Goal: Information Seeking & Learning: Learn about a topic

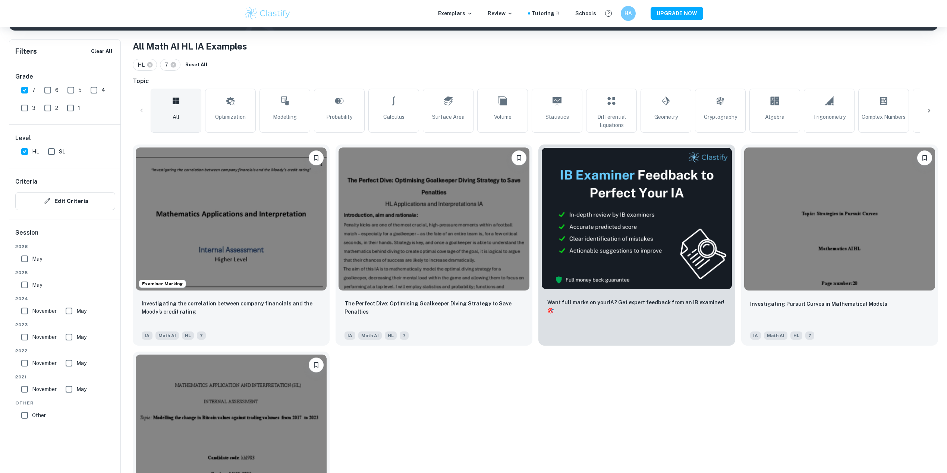
scroll to position [149, 0]
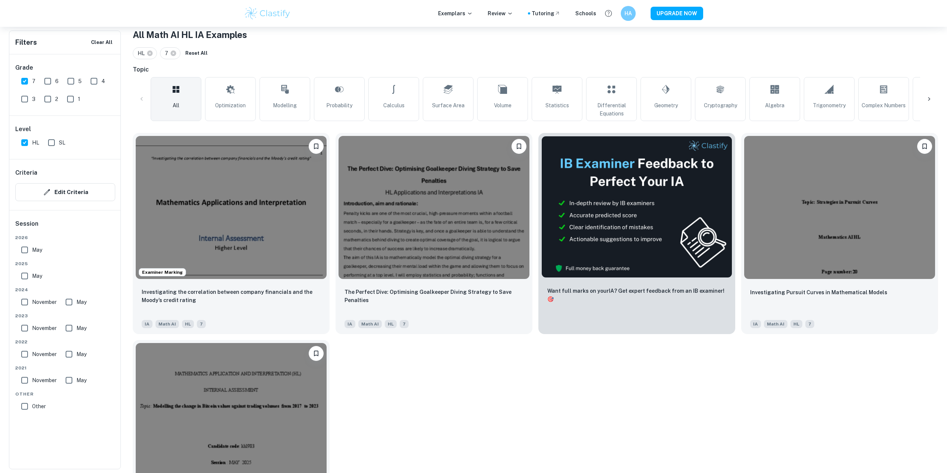
click at [25, 279] on input "May" at bounding box center [24, 276] width 15 height 15
checkbox input "true"
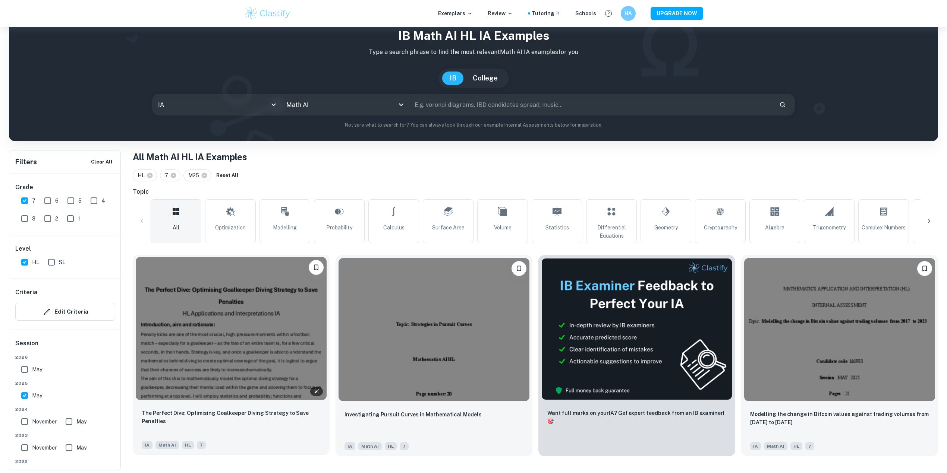
scroll to position [27, 0]
click at [252, 351] on img at bounding box center [231, 328] width 191 height 143
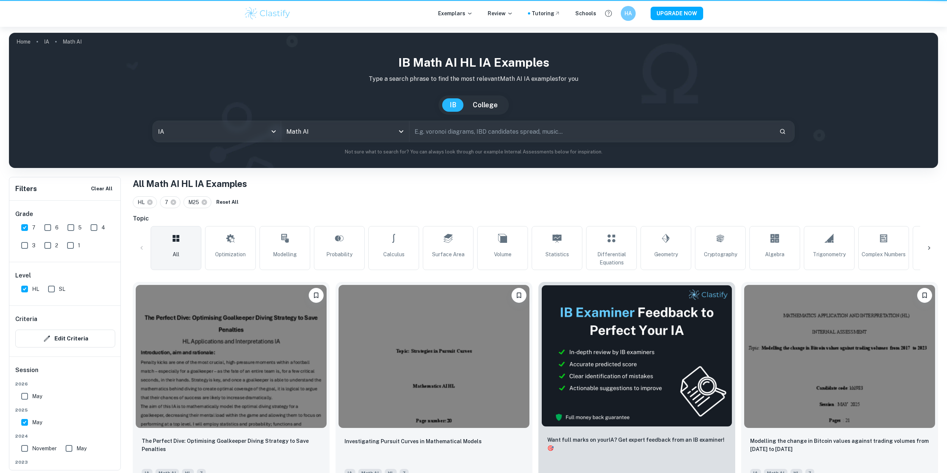
scroll to position [27, 0]
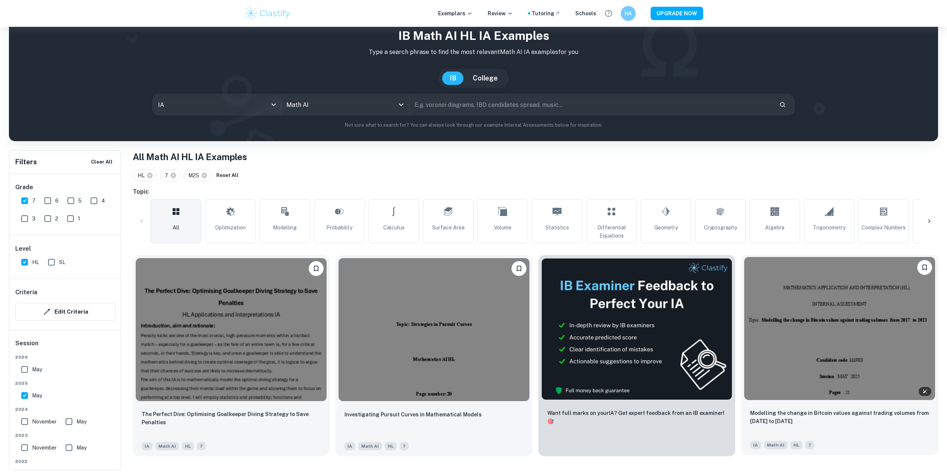
click at [825, 342] on img at bounding box center [839, 328] width 191 height 143
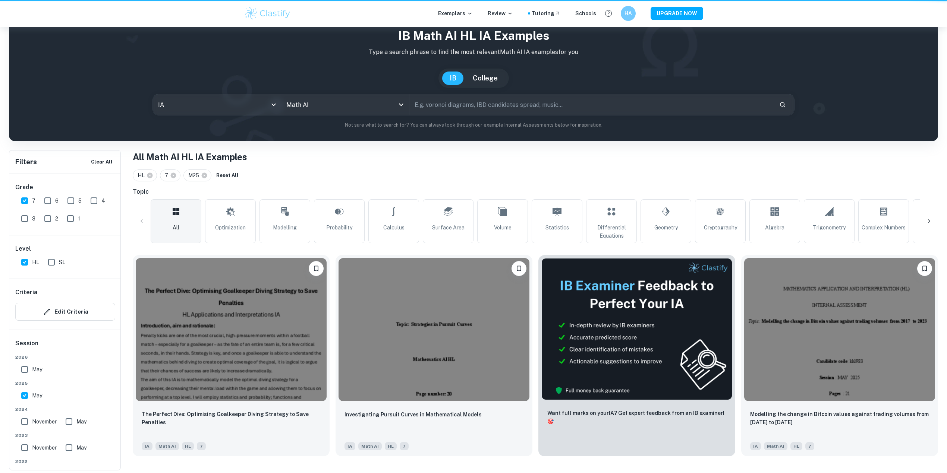
scroll to position [27, 0]
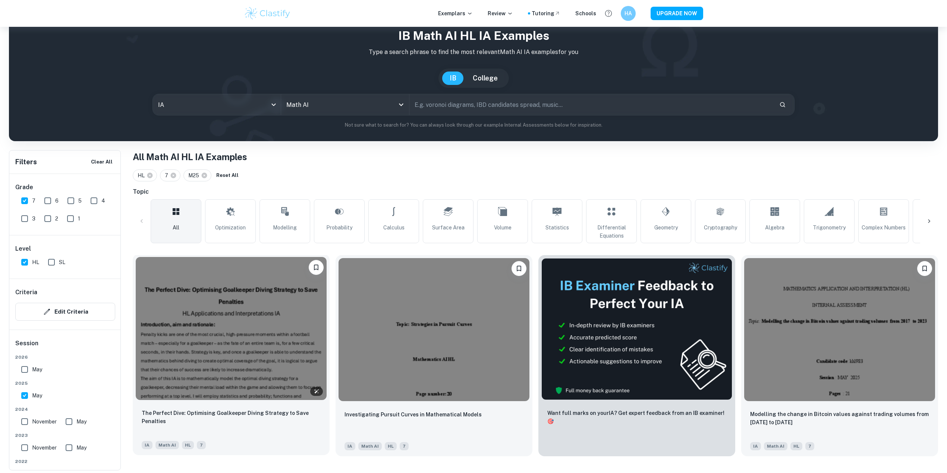
click at [240, 297] on img at bounding box center [231, 328] width 191 height 143
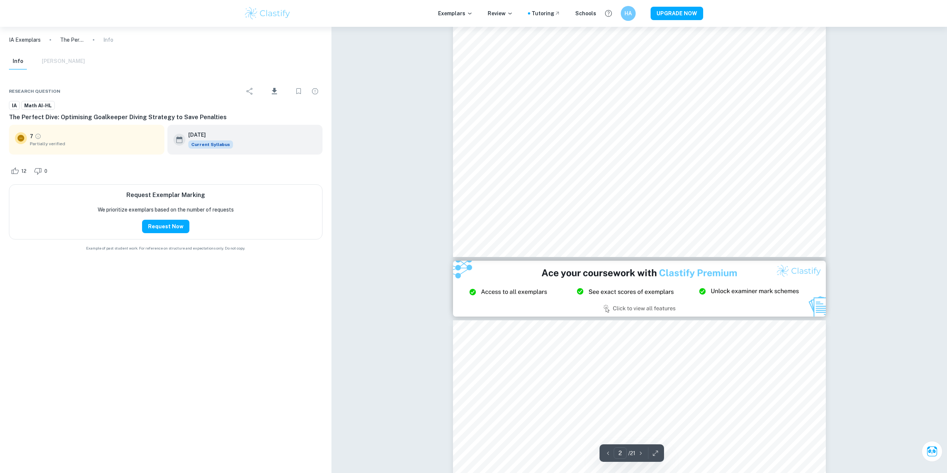
scroll to position [1143, 0]
type input "3"
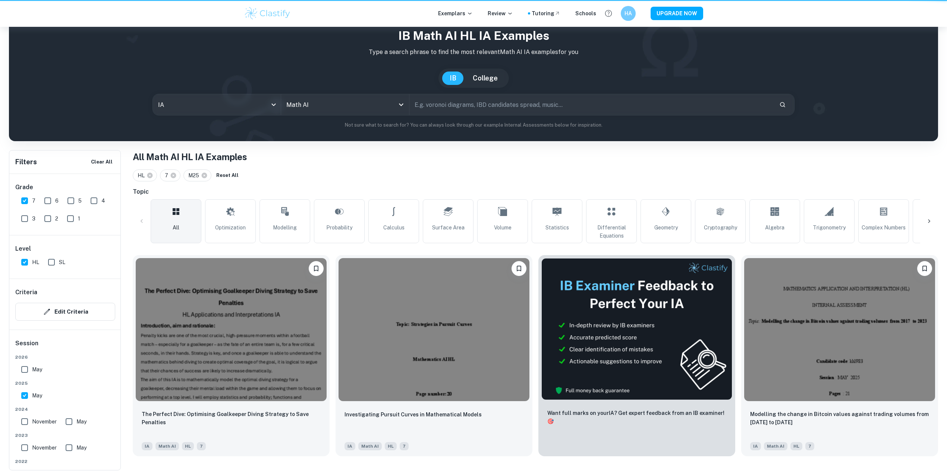
scroll to position [27, 0]
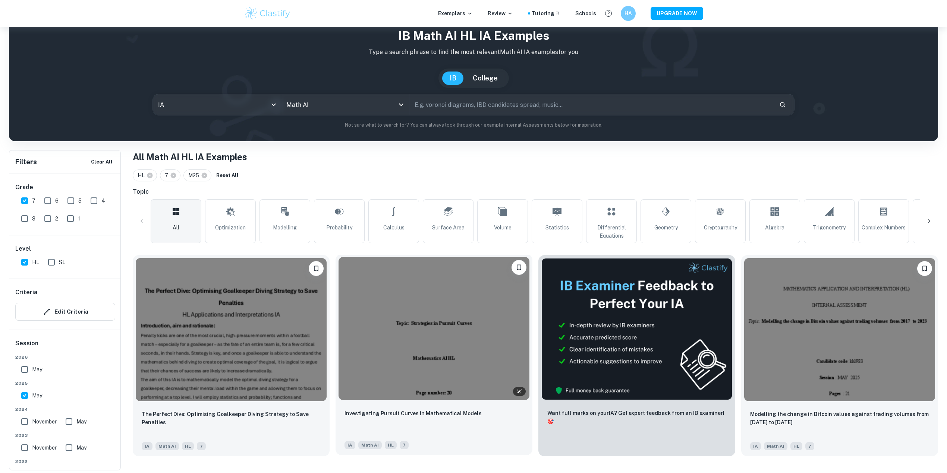
click at [438, 312] on img at bounding box center [434, 328] width 191 height 143
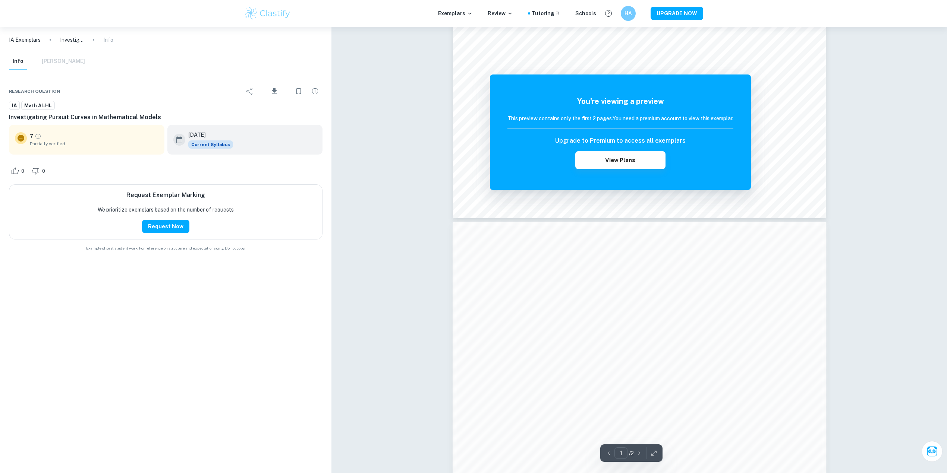
scroll to position [580, 0]
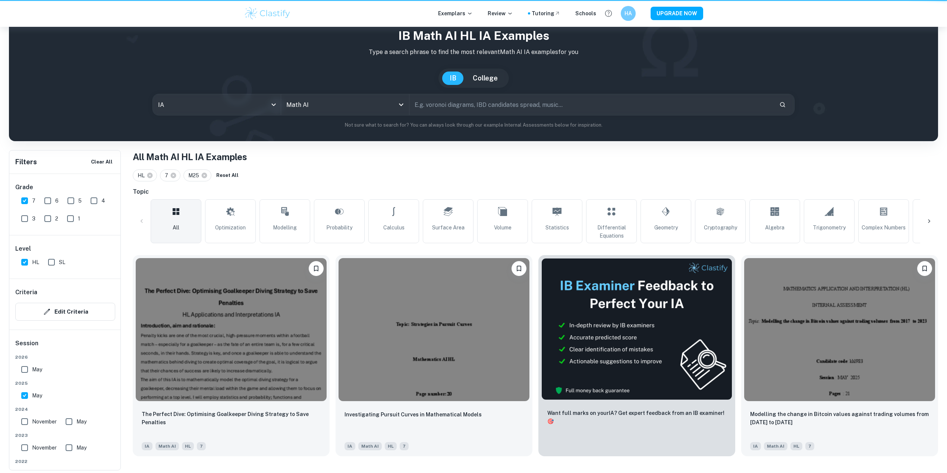
scroll to position [27, 0]
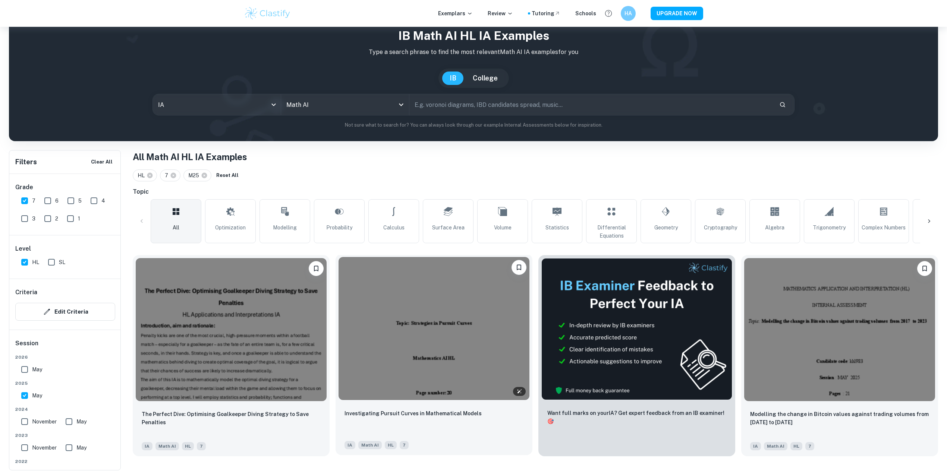
click at [415, 336] on img at bounding box center [434, 328] width 191 height 143
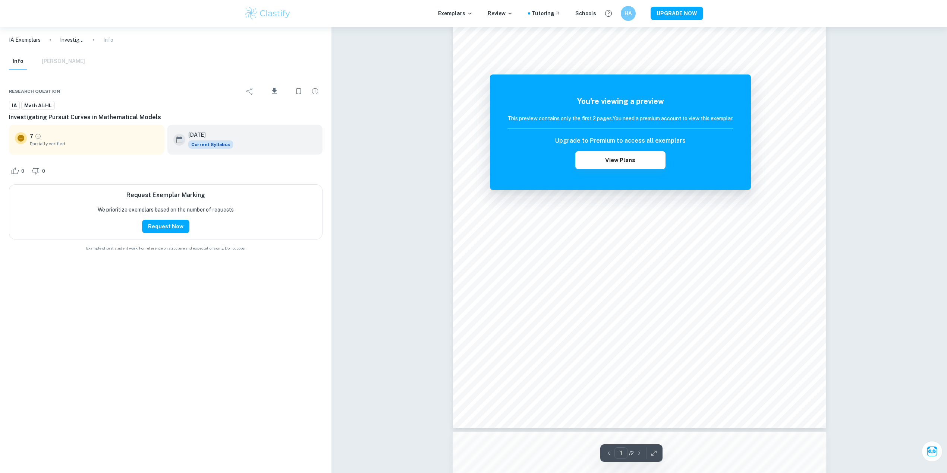
scroll to position [287, 0]
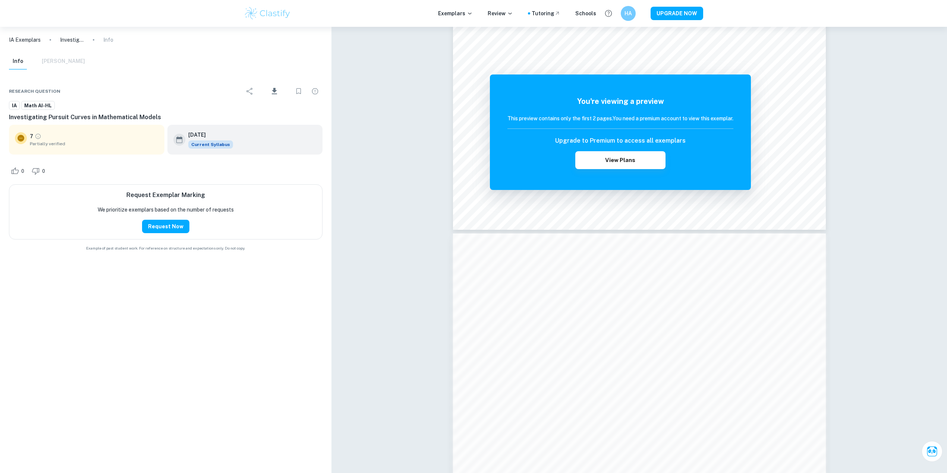
scroll to position [27, 0]
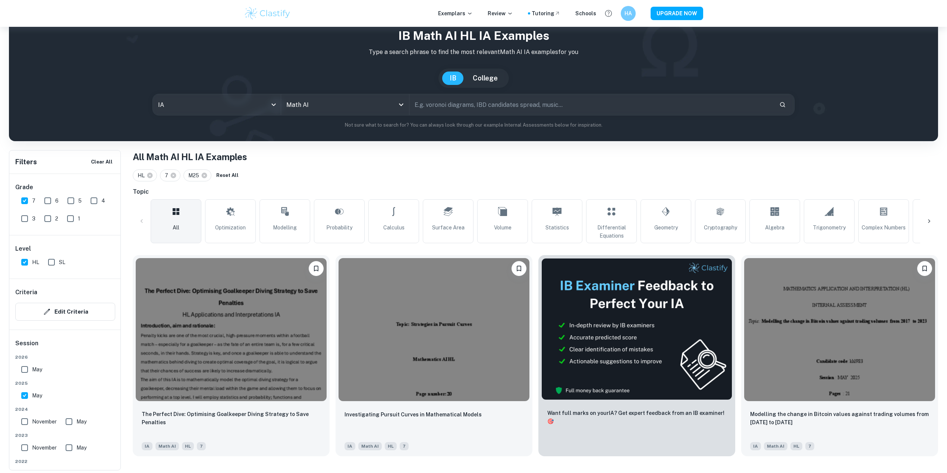
click at [44, 203] on input "6" at bounding box center [47, 200] width 15 height 15
checkbox input "true"
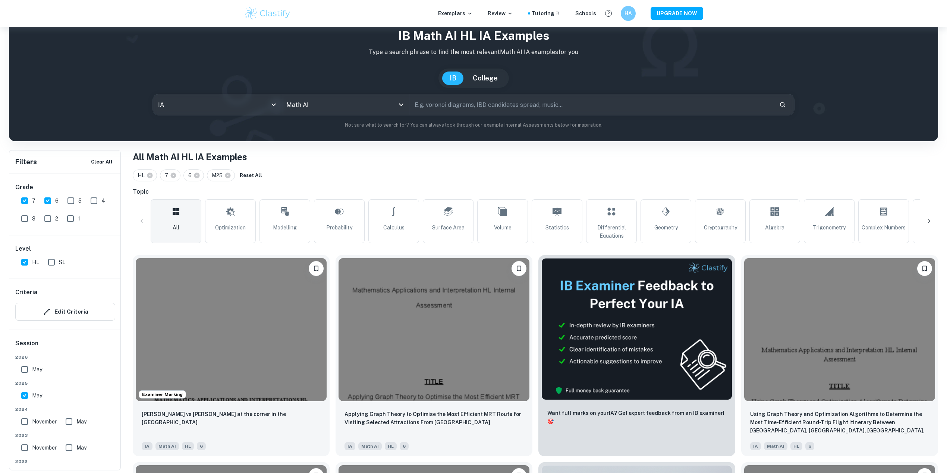
click at [20, 203] on input "7" at bounding box center [24, 200] width 15 height 15
checkbox input "false"
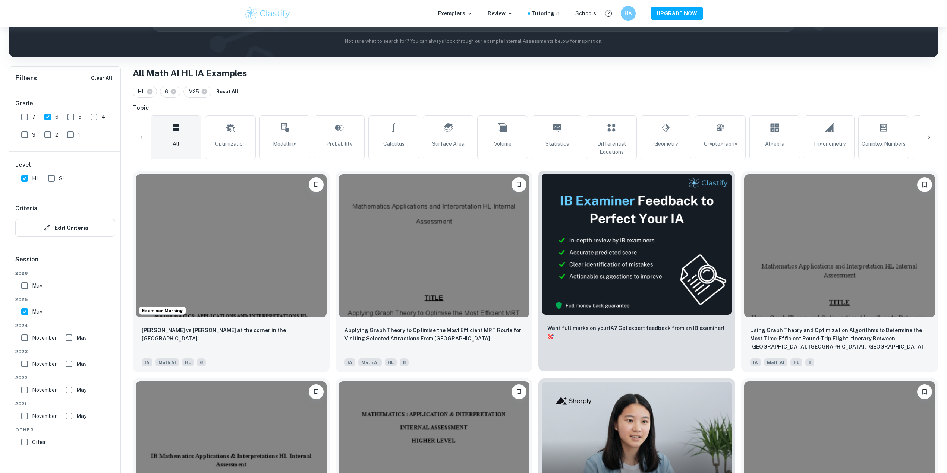
scroll to position [126, 0]
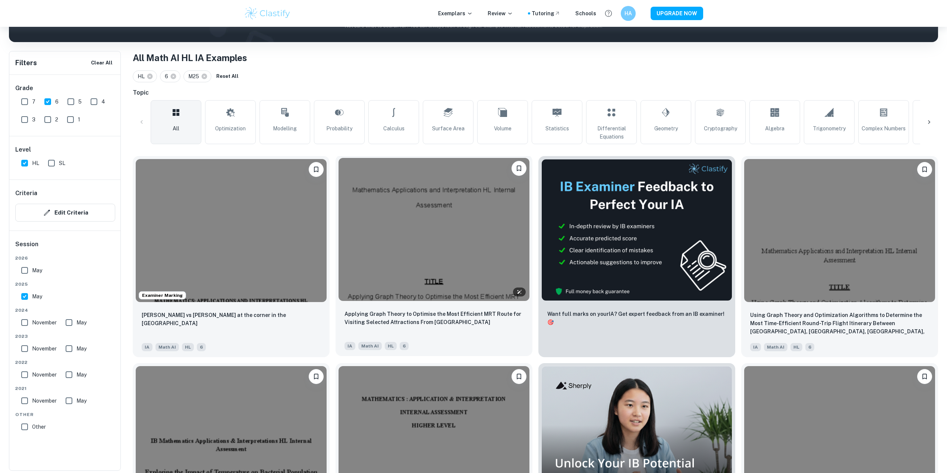
click at [445, 232] on img at bounding box center [434, 229] width 191 height 143
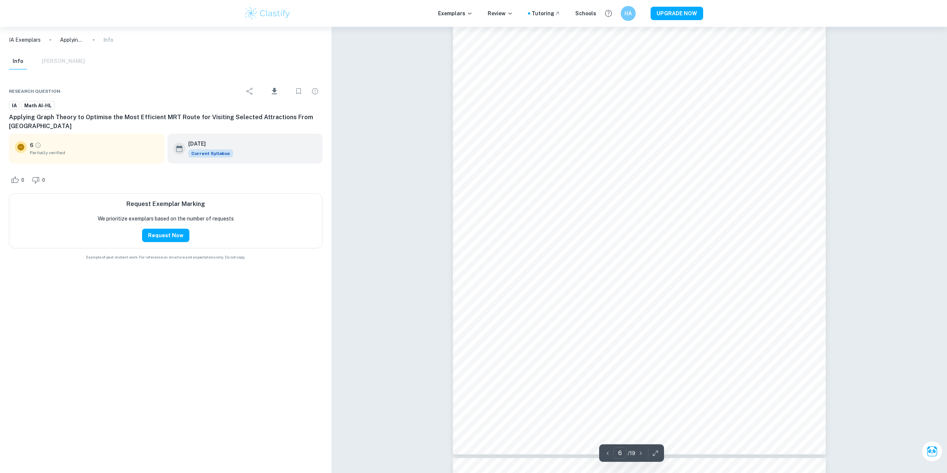
scroll to position [2485, 0]
type input "12"
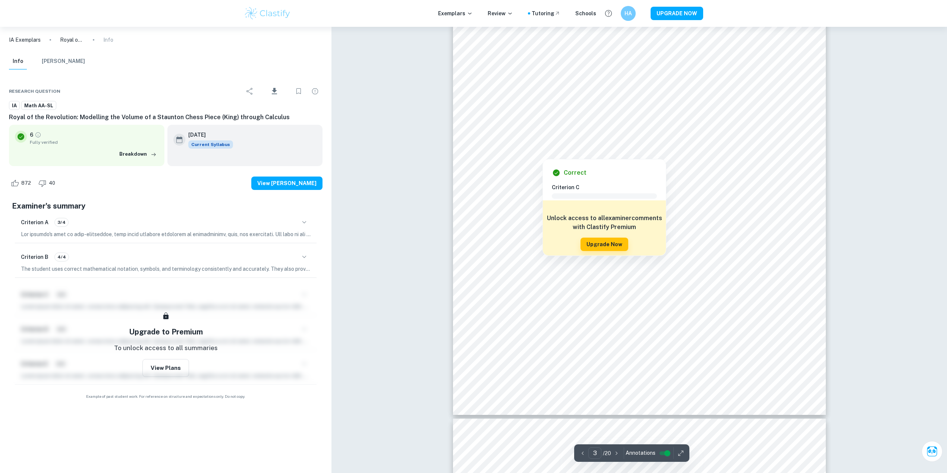
type input "4"
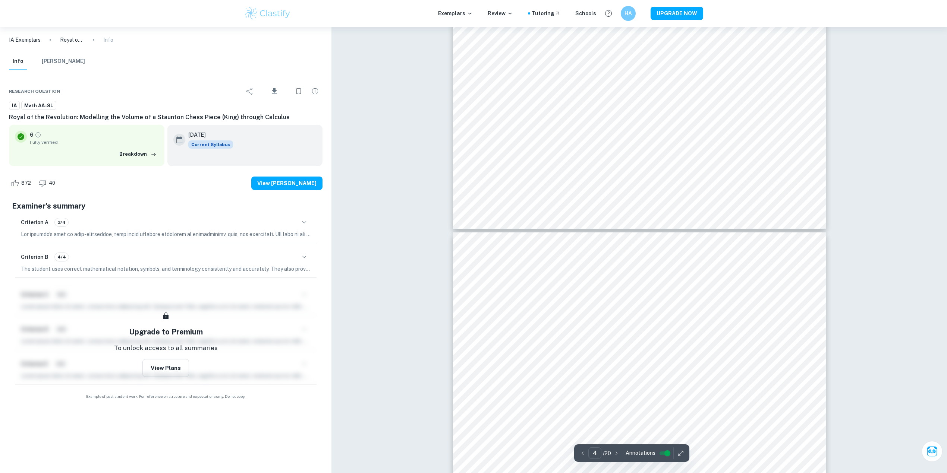
scroll to position [1541, 0]
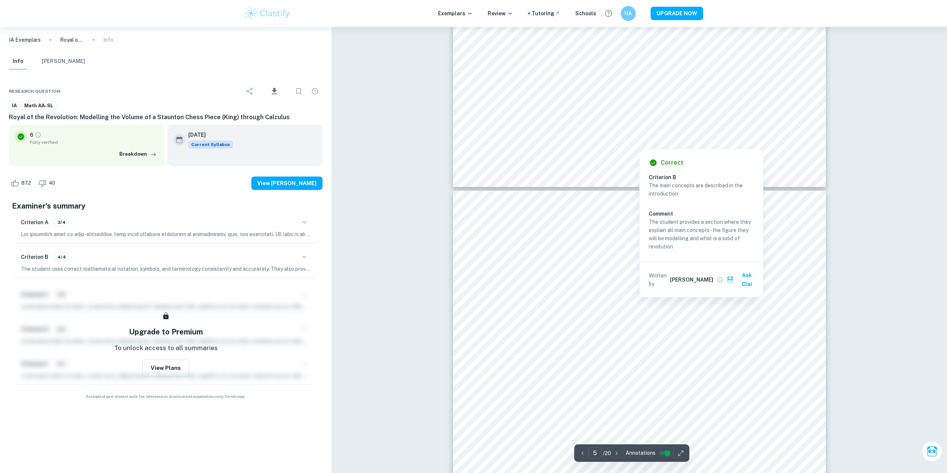
scroll to position [1939, 0]
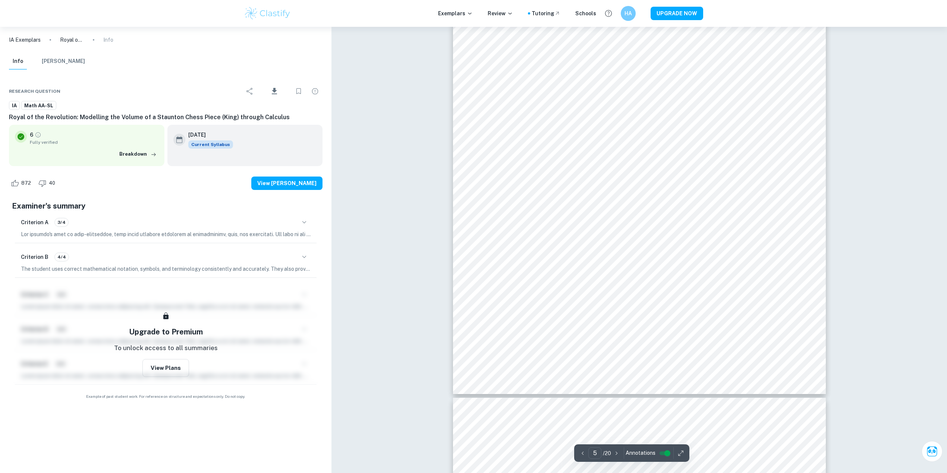
scroll to position [2137, 0]
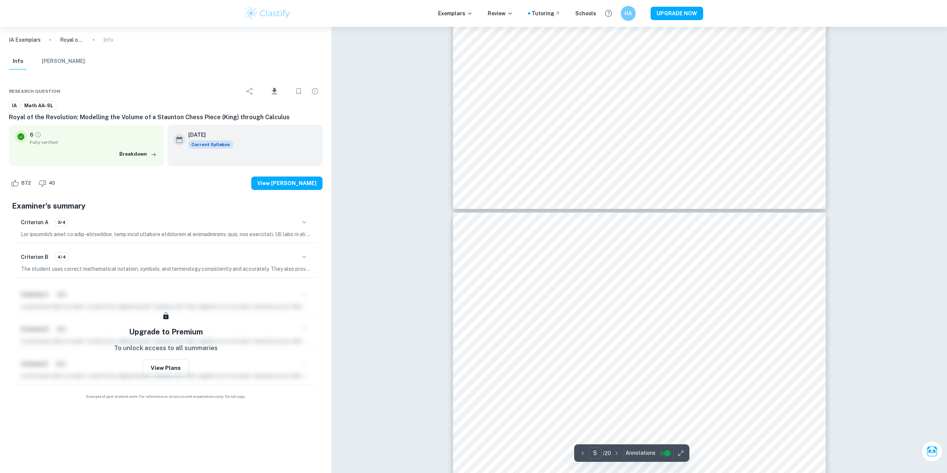
type input "6"
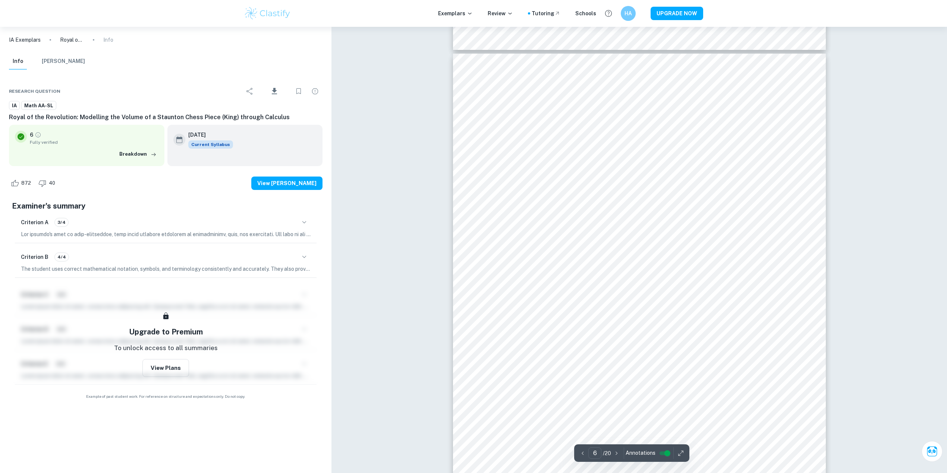
scroll to position [2535, 0]
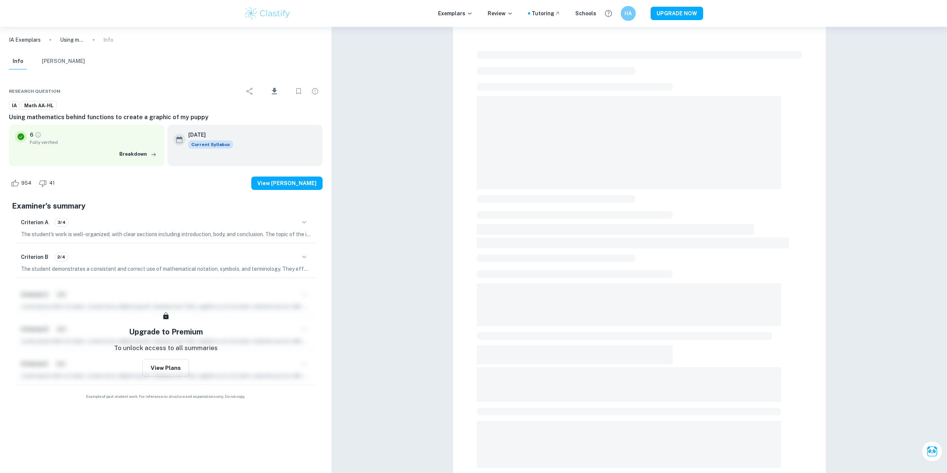
scroll to position [50, 0]
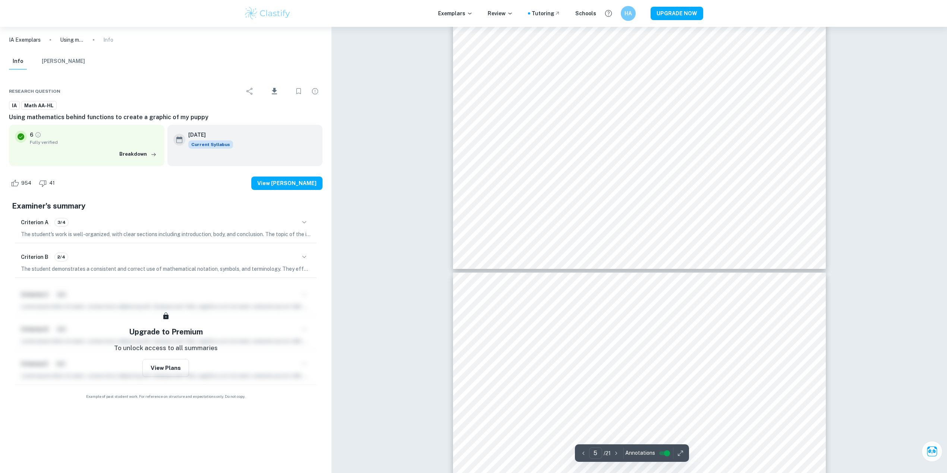
type input "6"
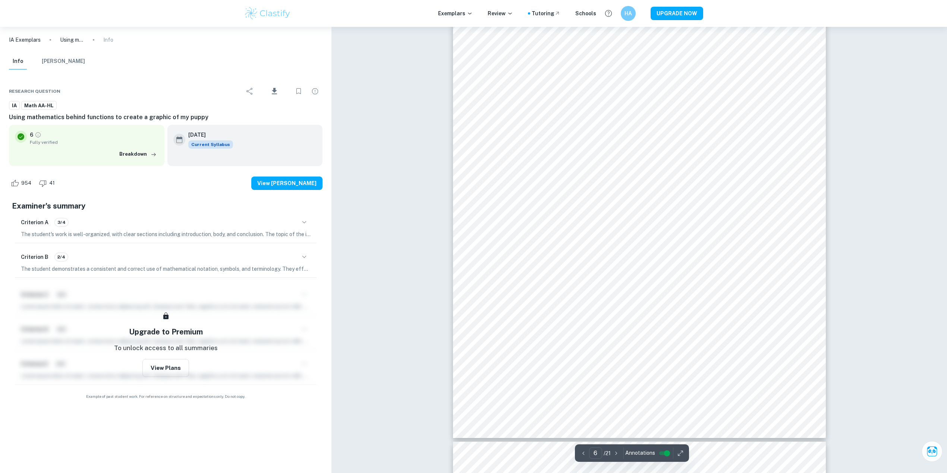
scroll to position [2932, 0]
